Goal: Navigation & Orientation: Find specific page/section

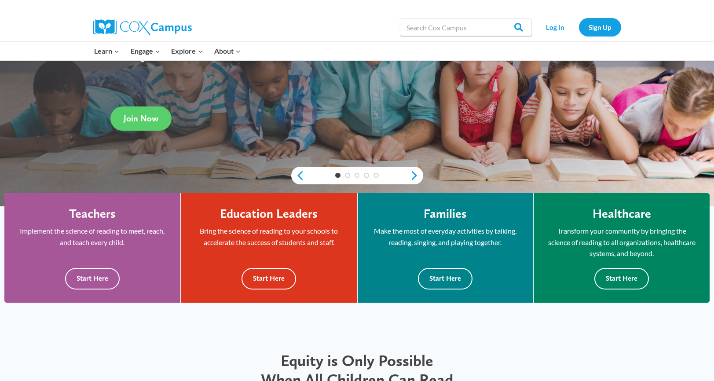
scroll to position [152, 0]
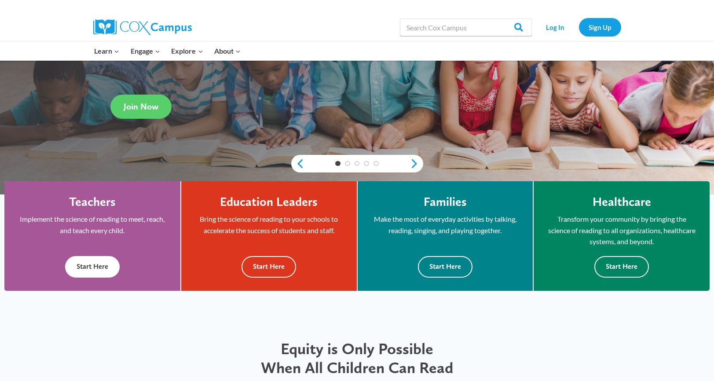
click at [78, 271] on button "Start Here" at bounding box center [92, 267] width 55 height 22
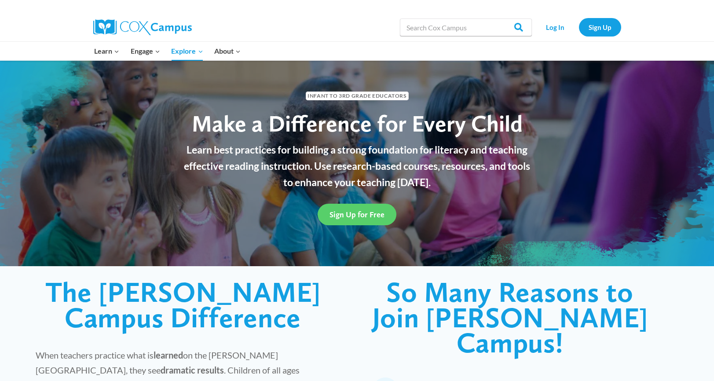
scroll to position [22, 0]
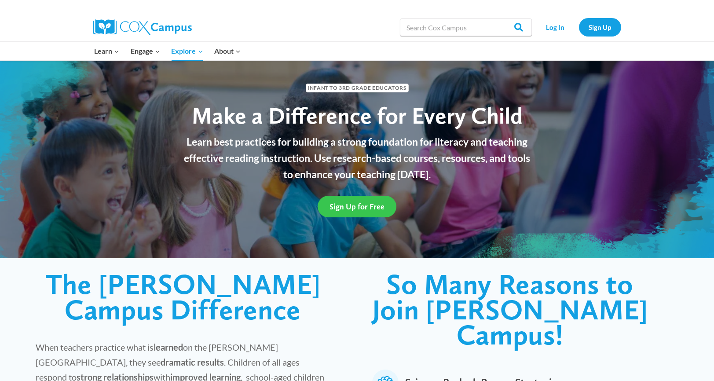
click at [364, 203] on span "Sign Up for Free" at bounding box center [357, 206] width 55 height 9
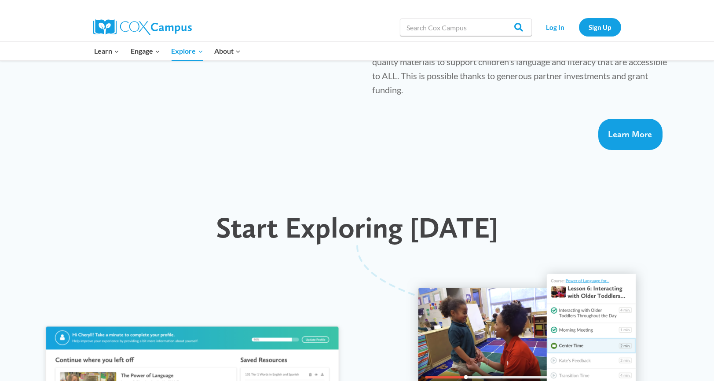
scroll to position [699, 0]
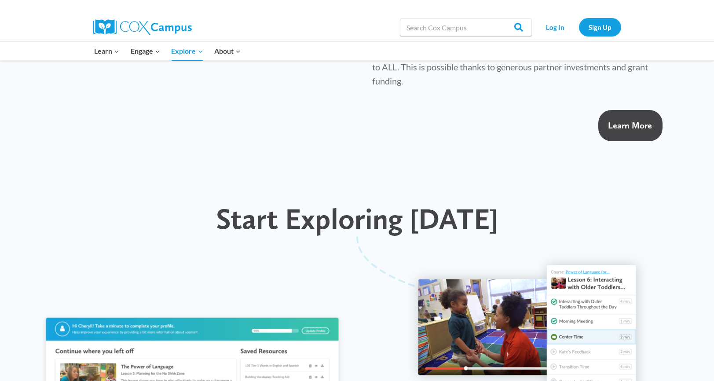
click at [633, 120] on span "Learn More" at bounding box center [630, 125] width 44 height 11
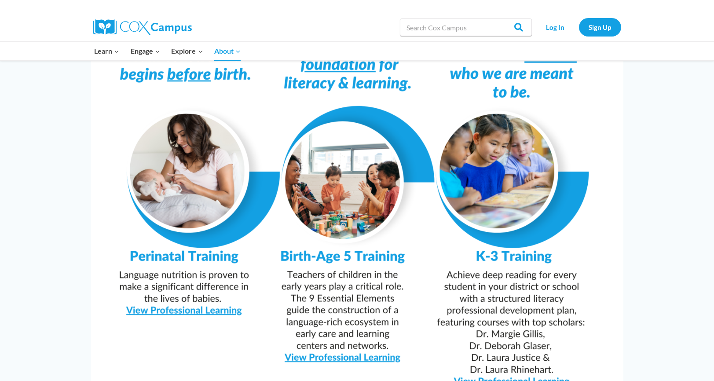
scroll to position [767, 0]
click at [381, 330] on img at bounding box center [357, 206] width 532 height 376
